Goal: Information Seeking & Learning: Compare options

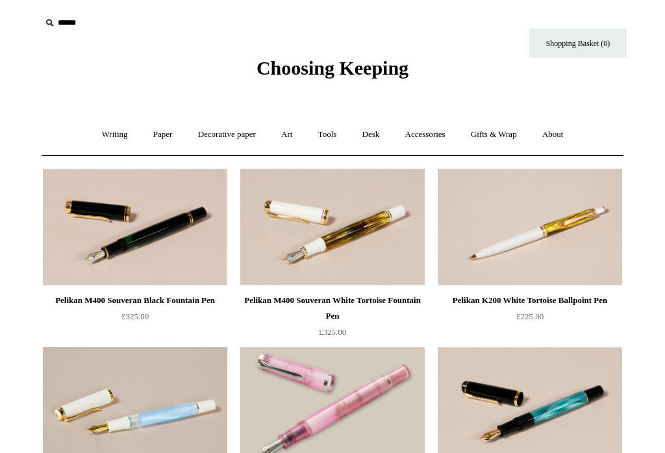
click at [116, 136] on link "Writing +" at bounding box center [114, 135] width 49 height 34
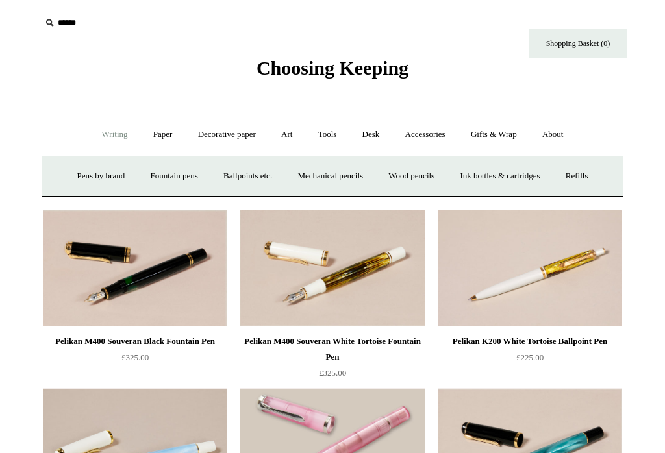
click at [173, 175] on link "Fountain pens +" at bounding box center [173, 176] width 71 height 34
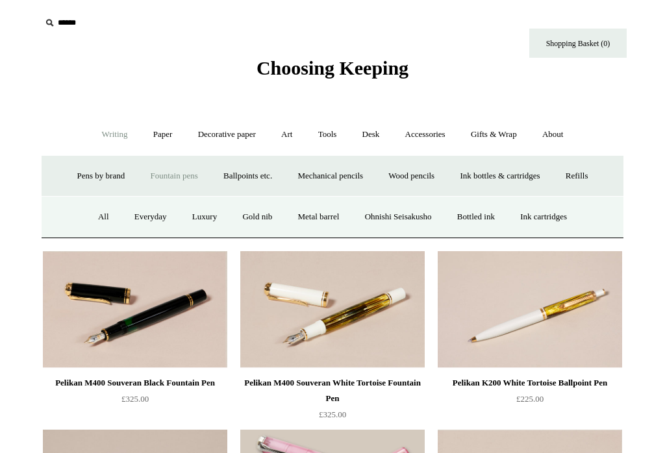
click at [73, 19] on input "text" at bounding box center [121, 23] width 160 height 24
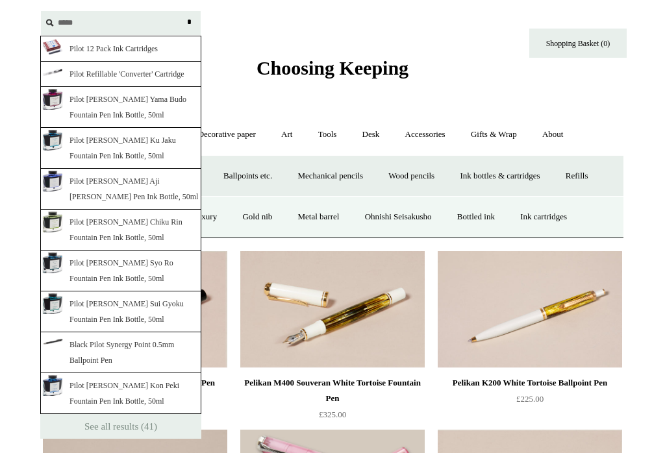
type input "*****"
click at [189, 22] on input "*" at bounding box center [189, 22] width 13 height 23
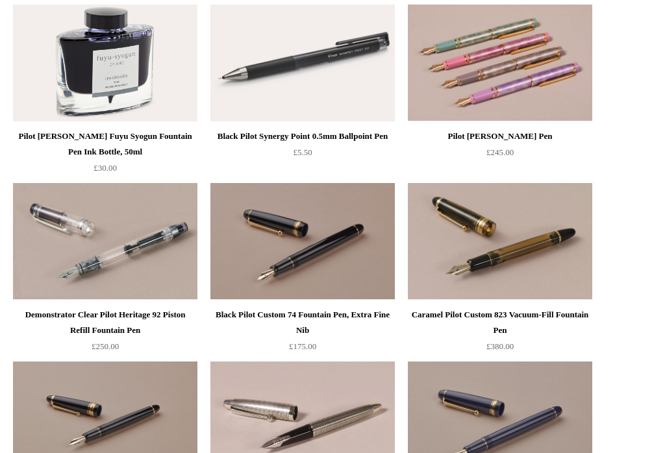
scroll to position [805, 0]
click at [542, 416] on img at bounding box center [500, 420] width 184 height 117
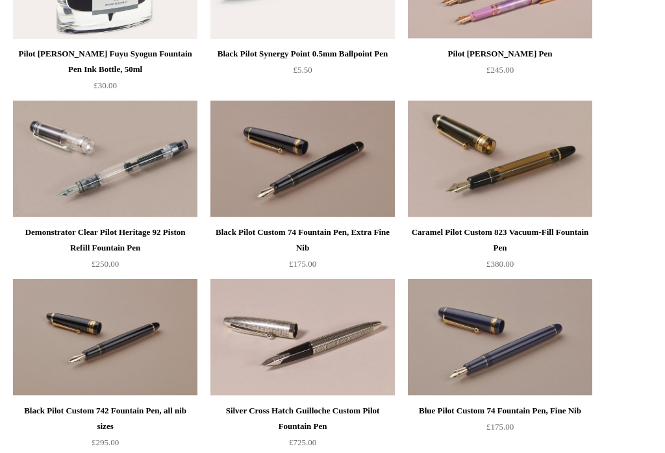
scroll to position [902, 0]
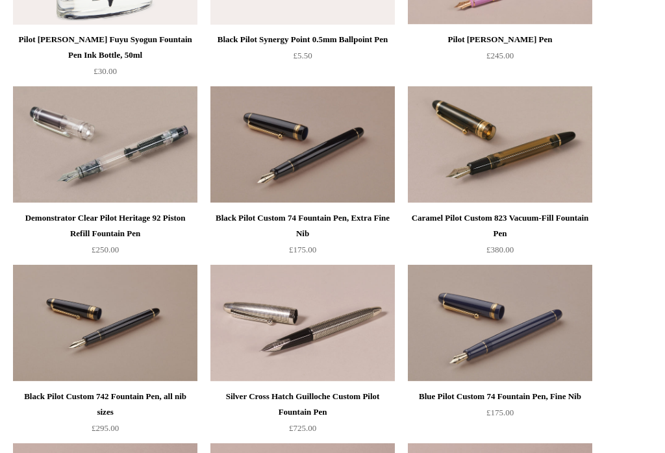
click at [149, 346] on img at bounding box center [105, 323] width 184 height 117
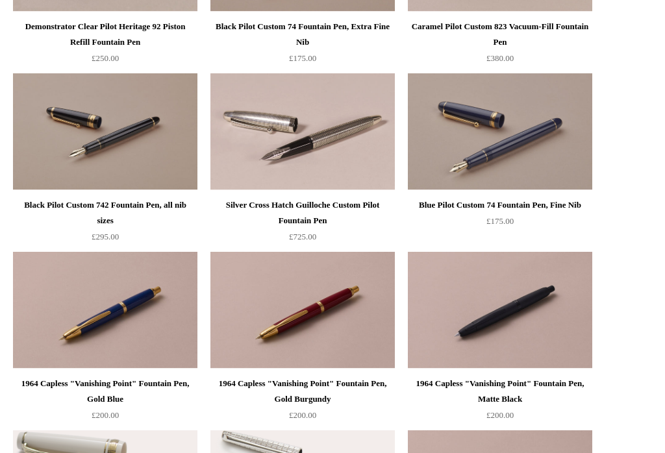
scroll to position [1093, 0]
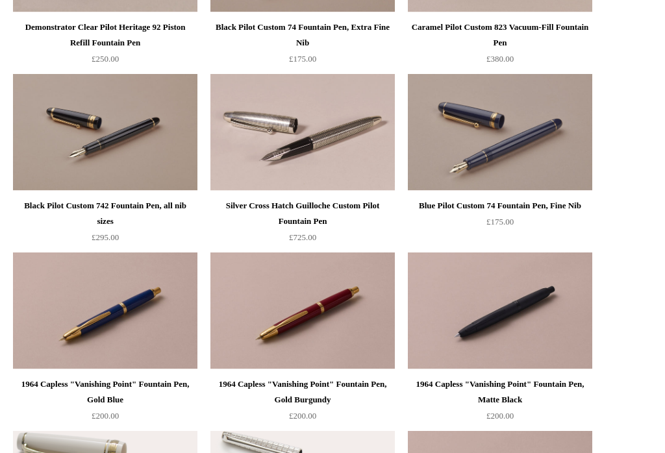
click at [572, 147] on img at bounding box center [500, 132] width 184 height 117
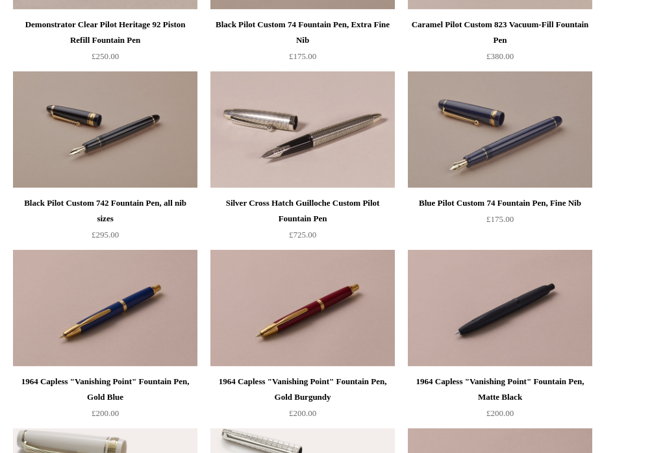
scroll to position [1091, 0]
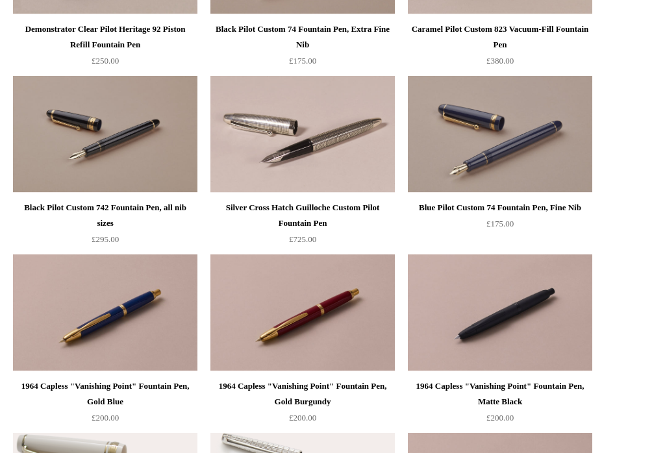
click at [166, 158] on img at bounding box center [105, 134] width 184 height 117
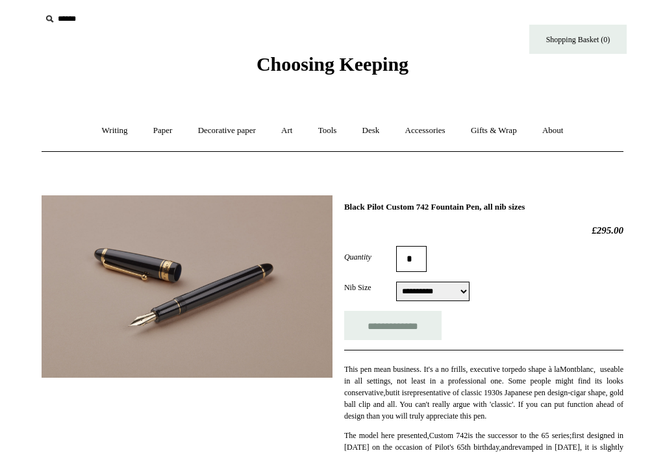
scroll to position [1, 0]
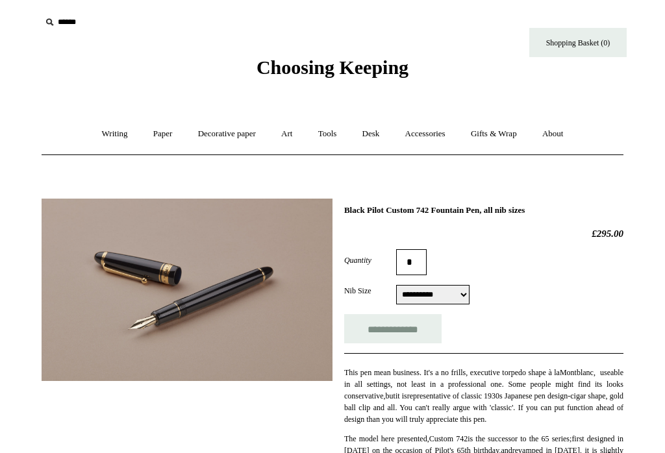
click at [74, 21] on input "text" at bounding box center [121, 22] width 160 height 24
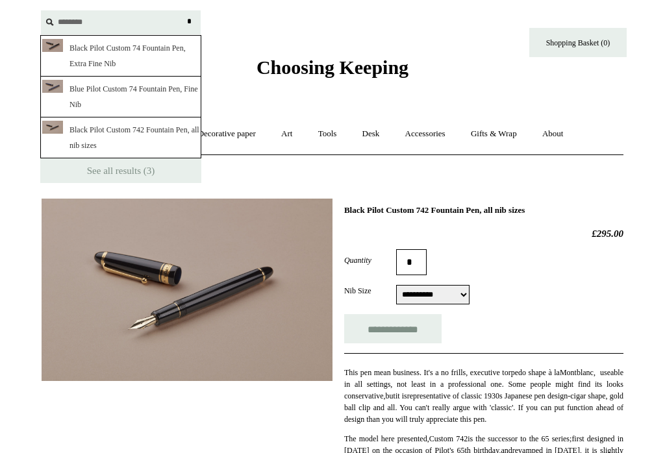
type input "********"
click at [189, 21] on input "*" at bounding box center [189, 21] width 13 height 23
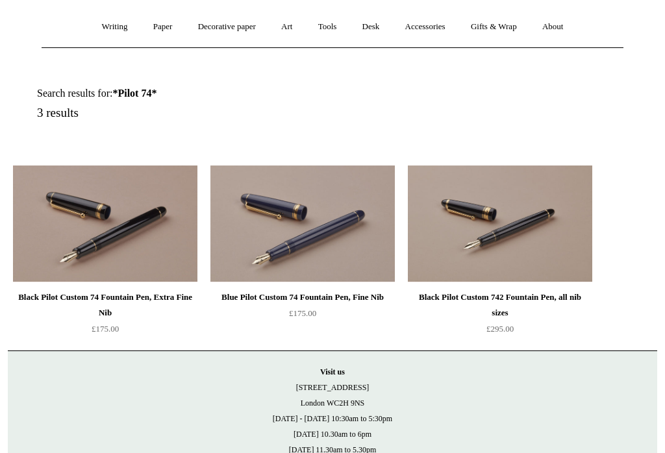
scroll to position [108, 0]
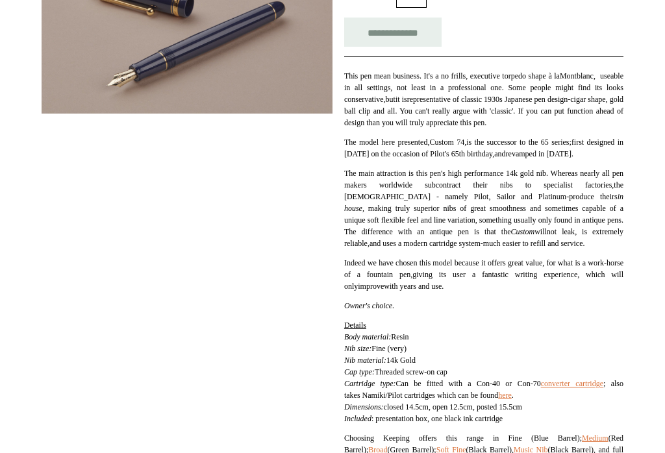
scroll to position [301, 0]
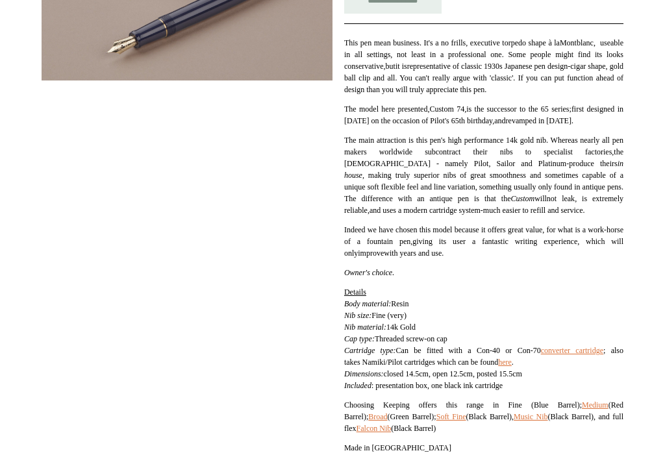
click at [494, 384] on span "Dimensions: closed 14.5cm, open 12.5cm, posted 15.5cm Included : presentation b…" at bounding box center [433, 380] width 178 height 21
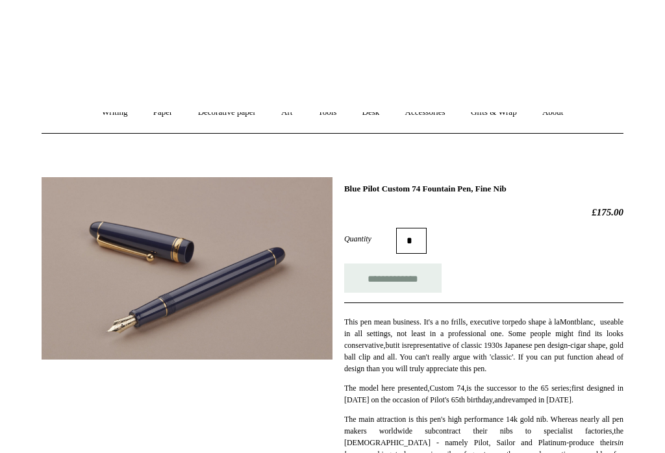
scroll to position [0, 0]
